Goal: Information Seeking & Learning: Check status

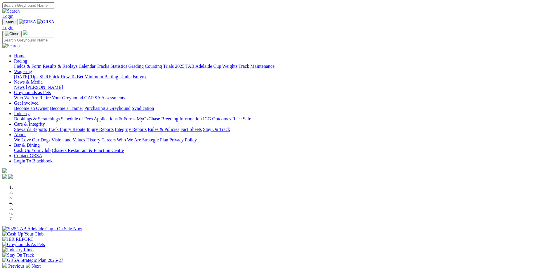
scroll to position [233, 0]
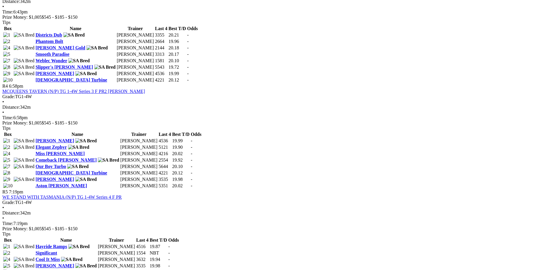
scroll to position [531, 0]
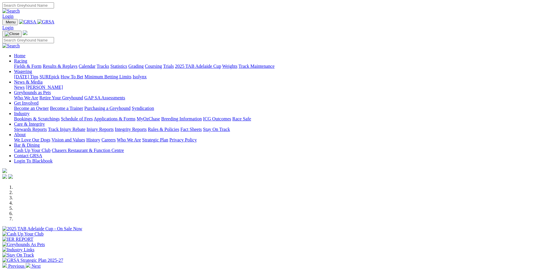
scroll to position [235, 0]
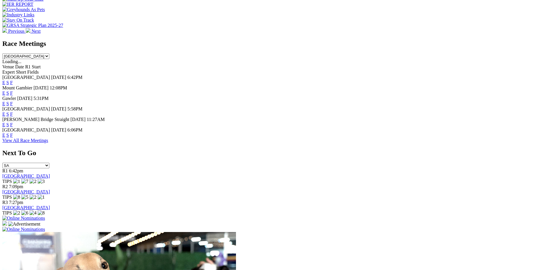
click at [13, 122] on link "F" at bounding box center [11, 124] width 3 height 5
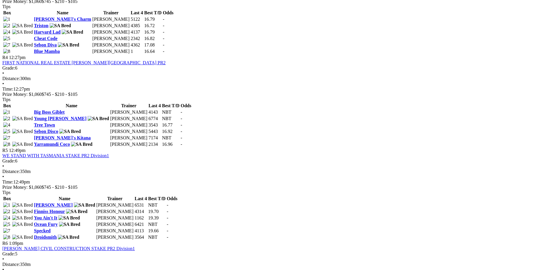
scroll to position [554, 0]
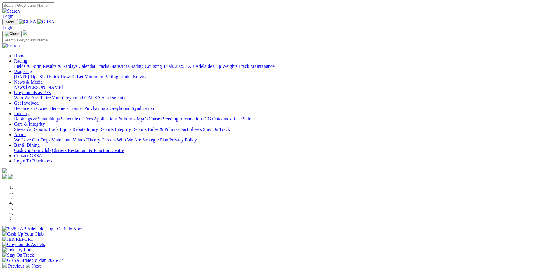
scroll to position [235, 0]
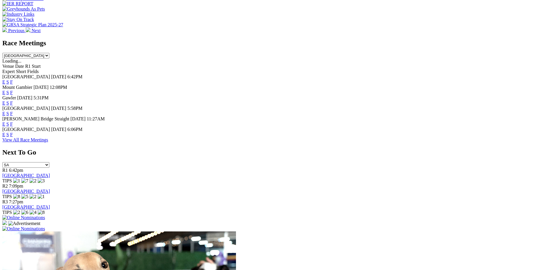
click at [13, 100] on link "F" at bounding box center [11, 102] width 3 height 5
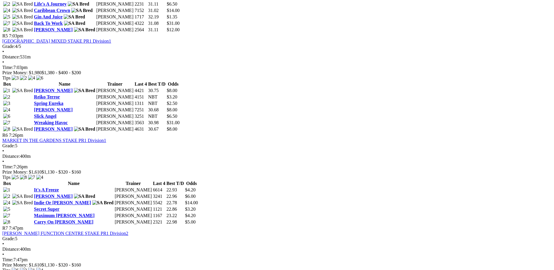
scroll to position [642, 0]
